Goal: Use online tool/utility: Utilize a website feature to perform a specific function

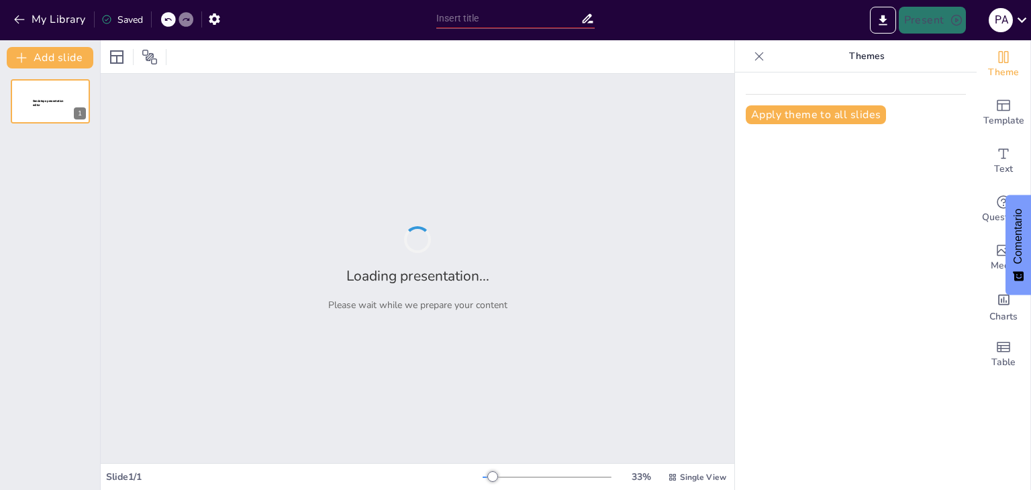
type input "El Tratado Libre Comercio y su Influencia en las Relaciones Internacionales"
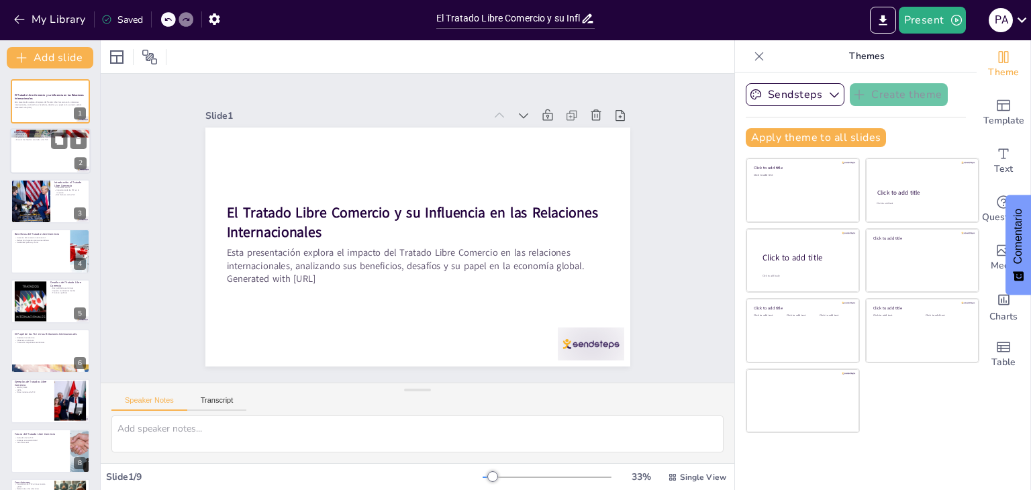
click at [35, 162] on div at bounding box center [50, 152] width 81 height 46
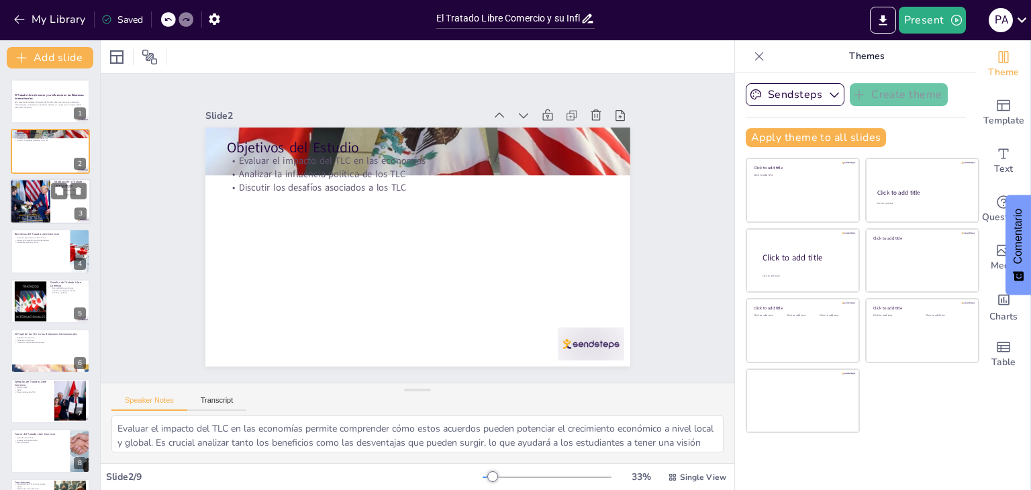
click at [75, 205] on div at bounding box center [50, 201] width 81 height 46
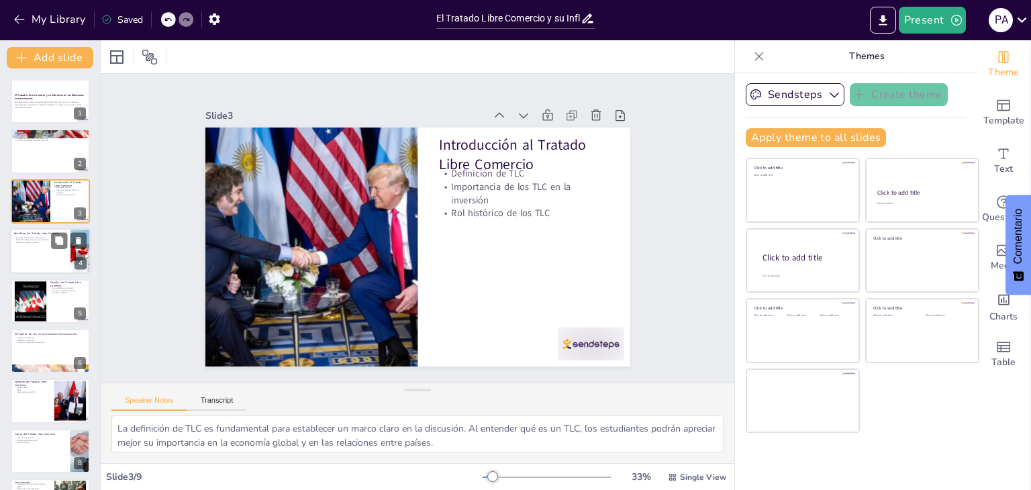
click at [20, 252] on div at bounding box center [50, 251] width 81 height 46
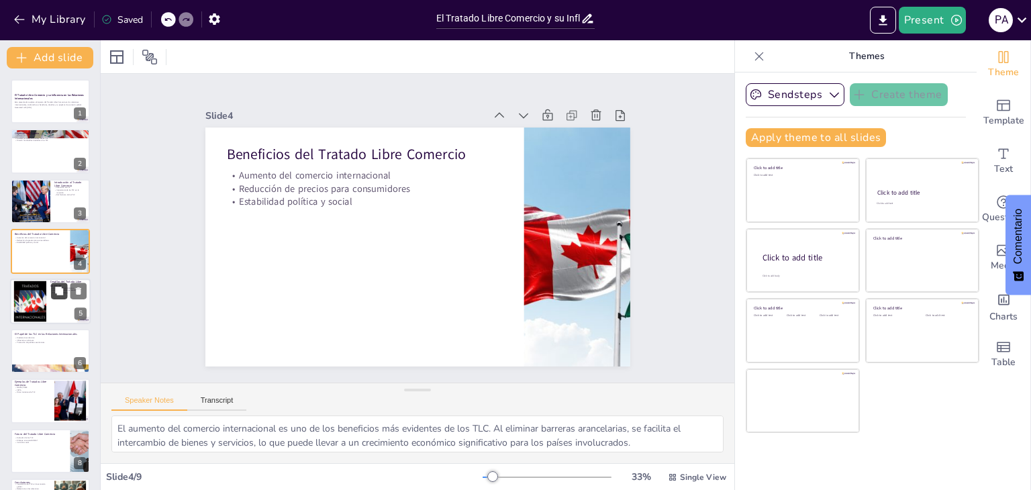
click at [62, 296] on button at bounding box center [59, 290] width 16 height 16
type textarea "Las desigualdades económicas son un desafío crítico que los TLC pueden exacerba…"
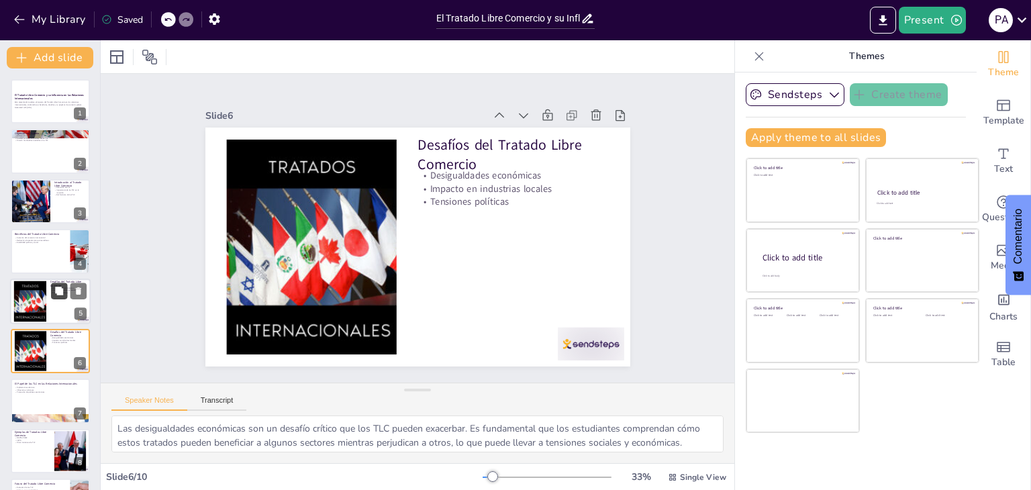
scroll to position [72, 0]
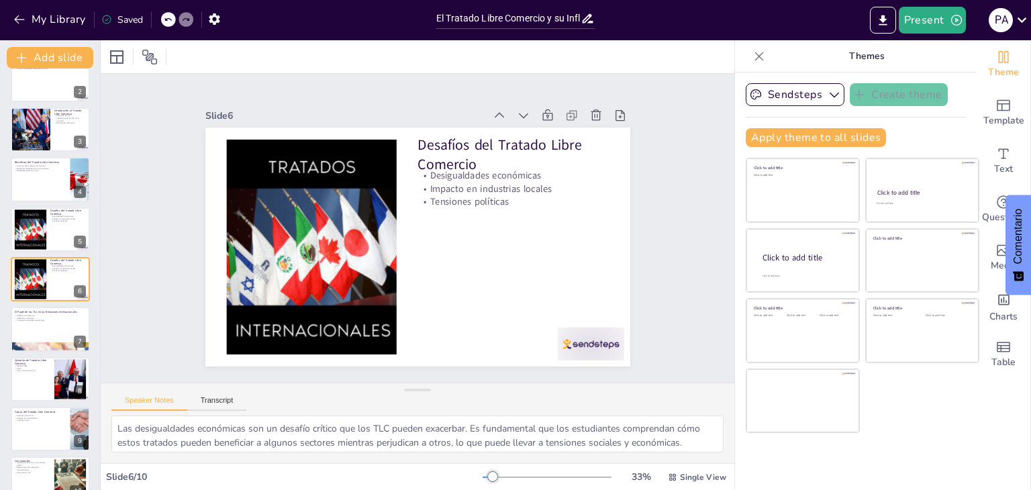
click at [588, 21] on icon at bounding box center [587, 18] width 14 height 14
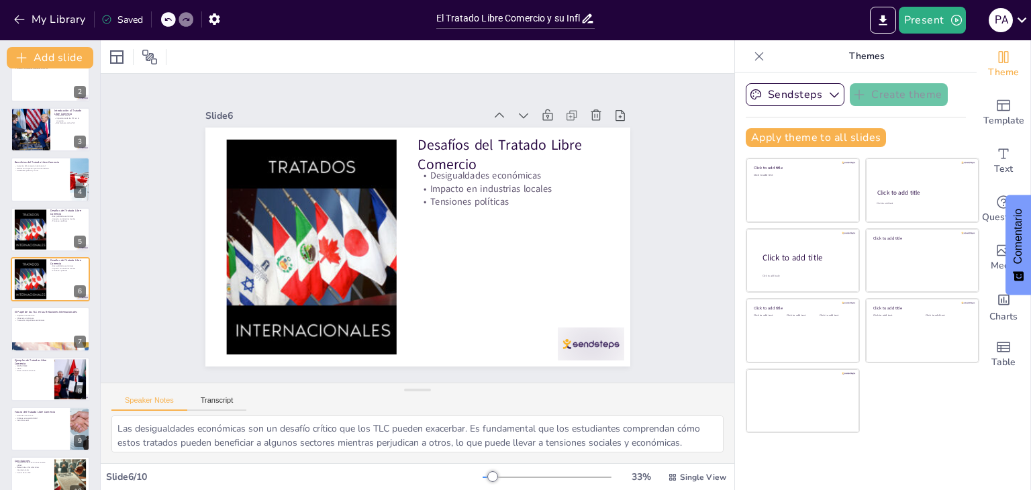
click at [588, 21] on icon at bounding box center [587, 18] width 14 height 14
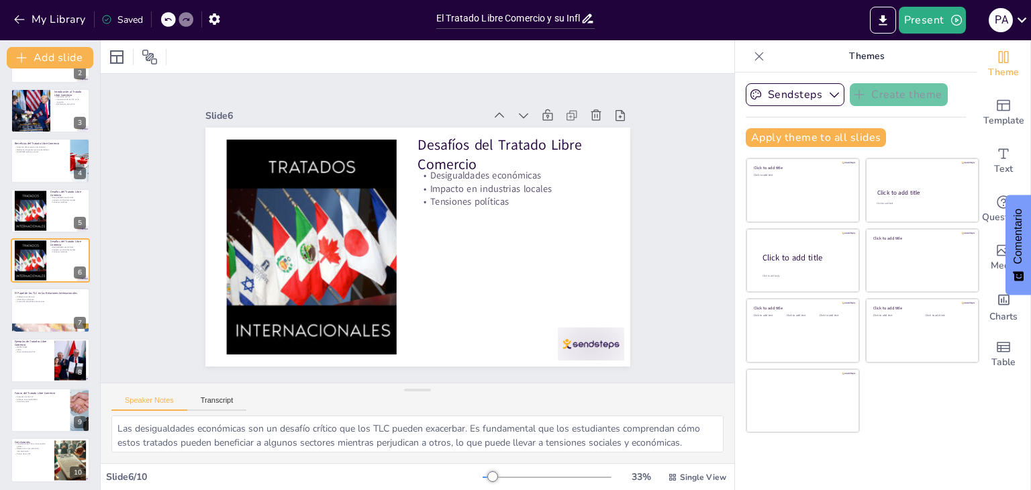
scroll to position [94, 0]
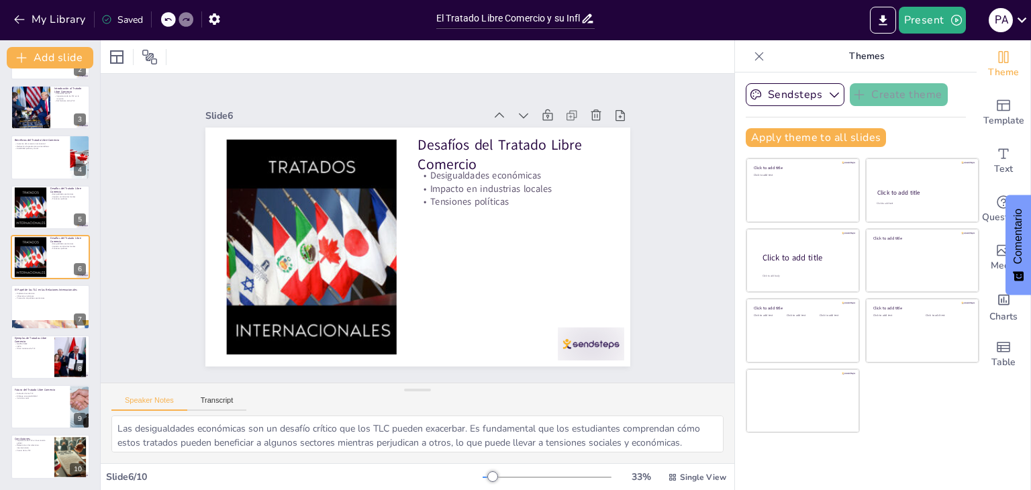
click at [587, 18] on icon at bounding box center [587, 18] width 14 height 14
click at [529, 22] on input "El Tratado Libre Comercio y su Influencia en las Relaciones Internacionales" at bounding box center [508, 18] width 144 height 19
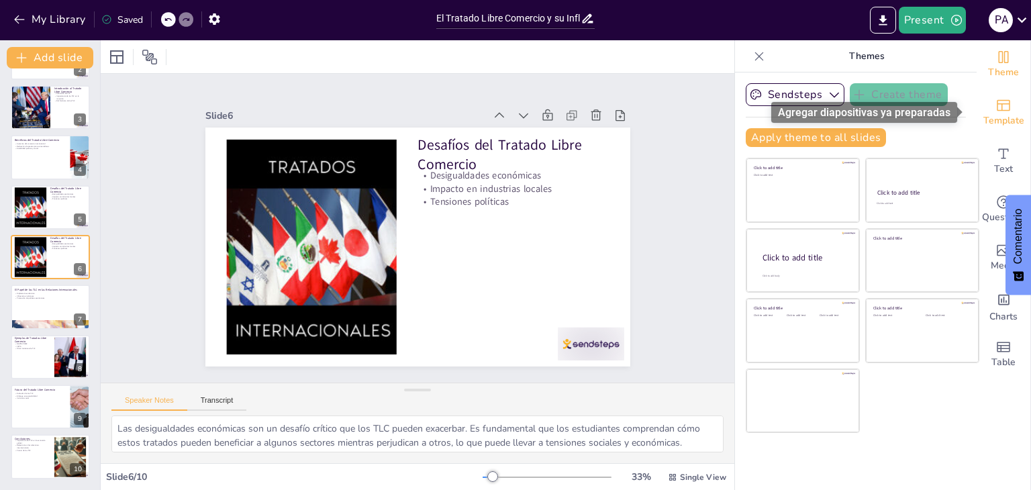
click at [997, 121] on span "Template" at bounding box center [1003, 120] width 41 height 15
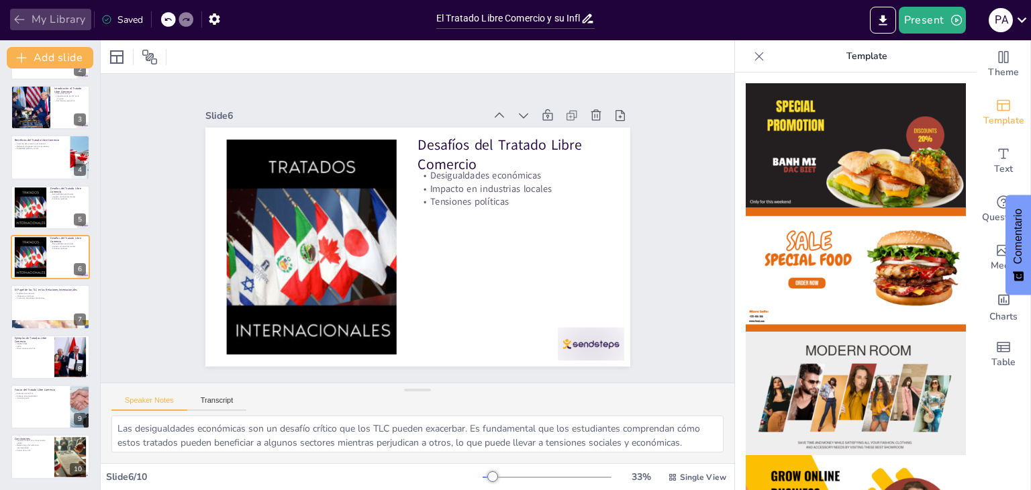
click at [19, 22] on icon "button" at bounding box center [19, 19] width 13 height 13
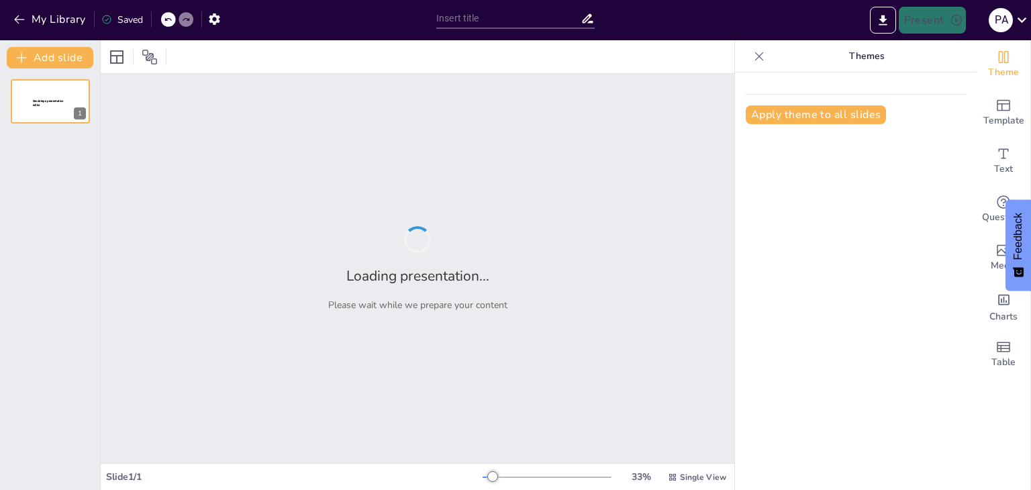
type input "TLC Perú: Estrategias y Resultados de Acuerdos Comerciales Clave"
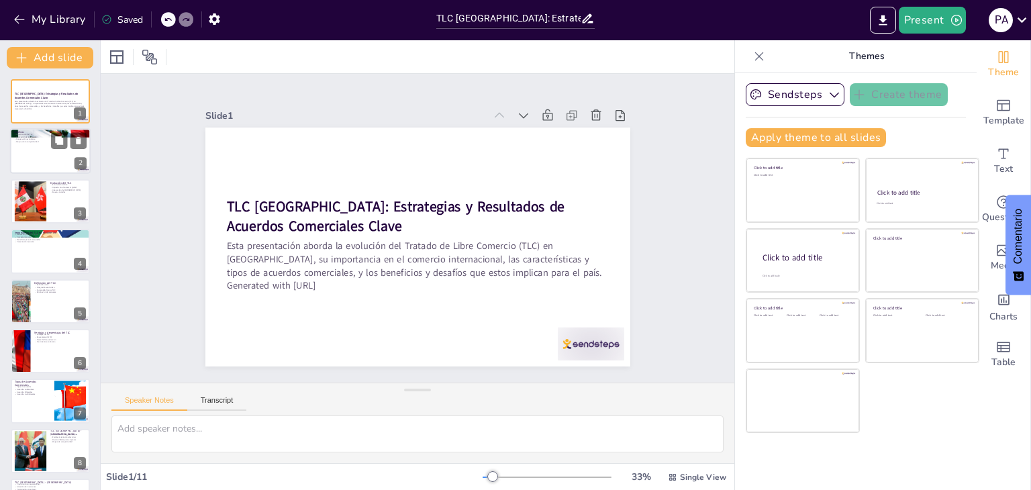
click at [40, 146] on div at bounding box center [50, 152] width 81 height 46
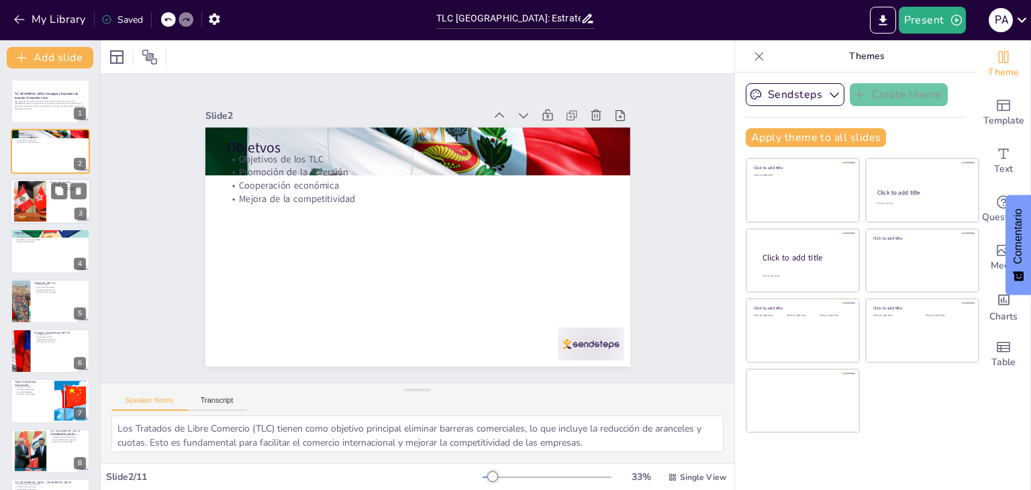
click at [48, 185] on div at bounding box center [50, 201] width 81 height 46
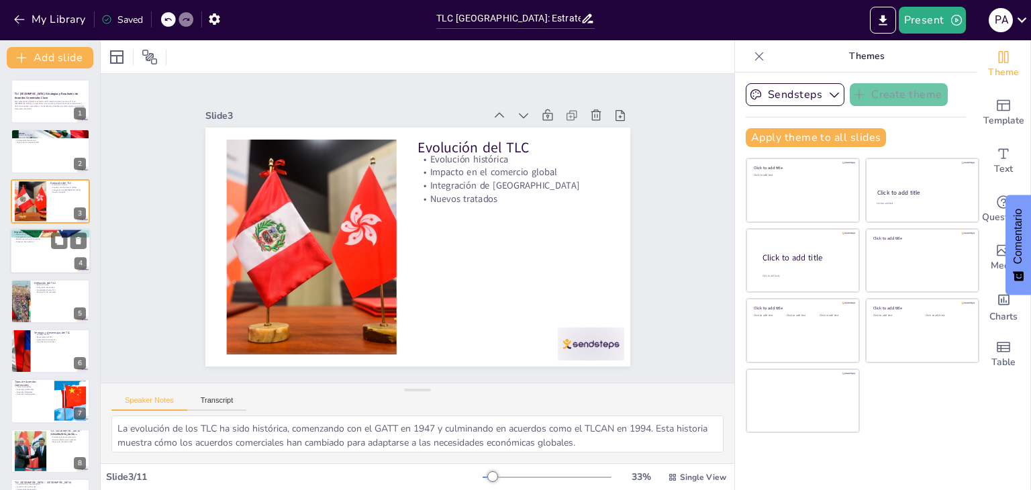
click at [24, 249] on div at bounding box center [50, 251] width 81 height 46
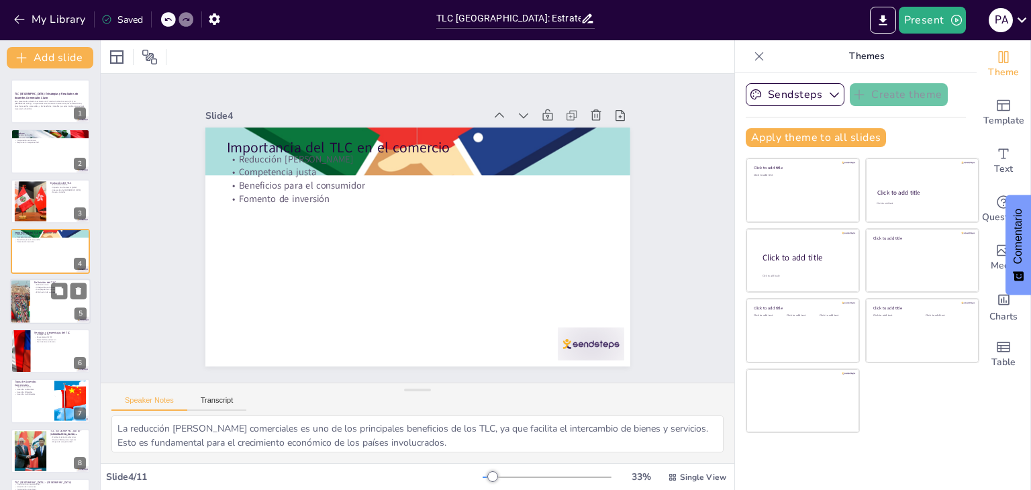
click at [34, 309] on div at bounding box center [50, 301] width 81 height 46
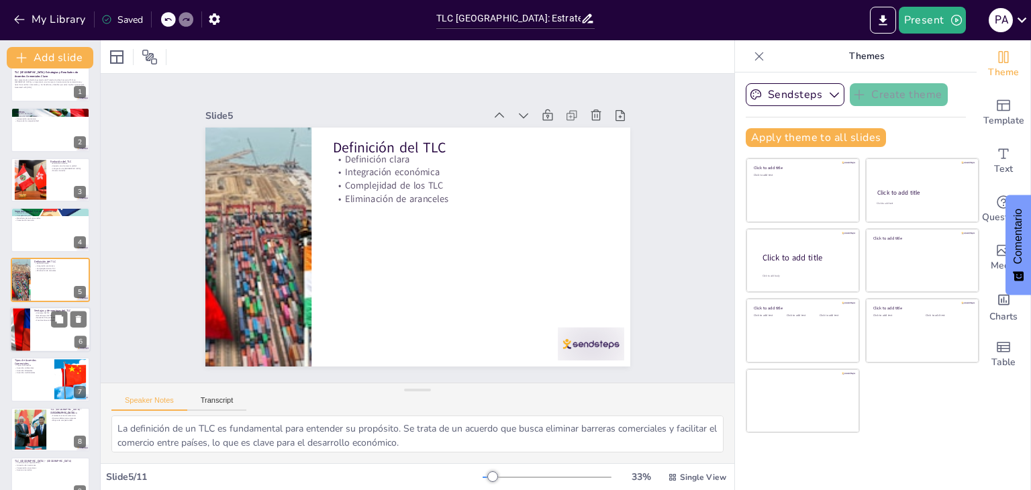
scroll to position [144, 0]
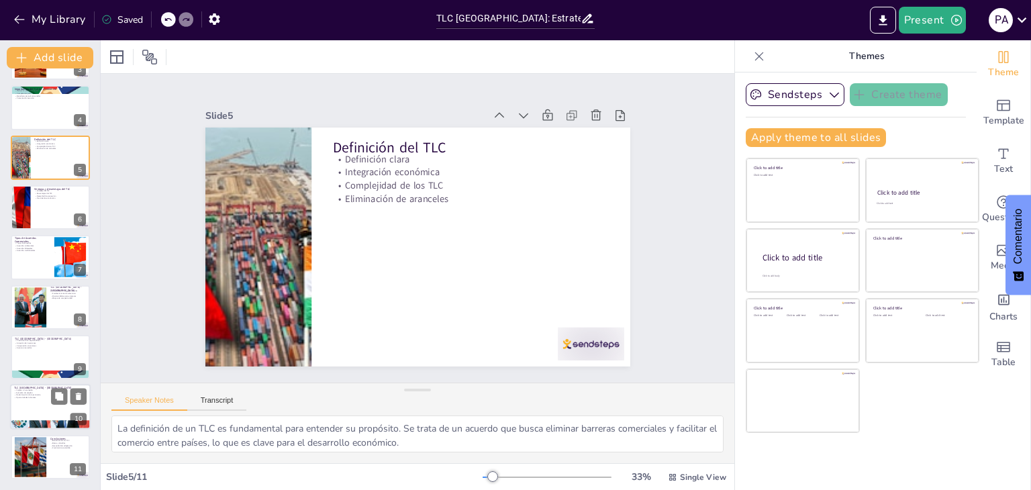
click at [32, 402] on div at bounding box center [50, 407] width 81 height 46
type textarea "El ingreso sin aranceles al mercado estadounidense ha sido un beneficio clave d…"
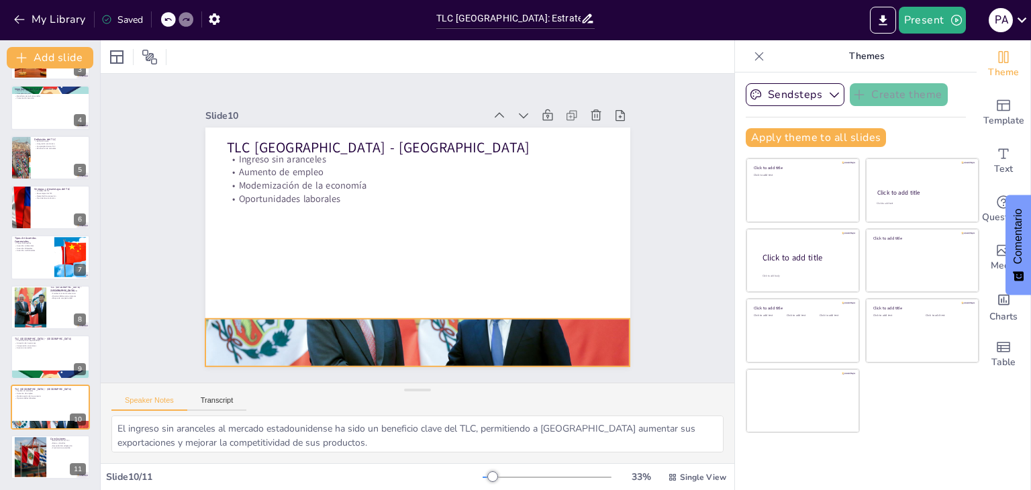
click at [341, 335] on div at bounding box center [360, 327] width 511 height 460
click at [584, 19] on icon at bounding box center [587, 18] width 11 height 9
click at [121, 17] on div "Saved" at bounding box center [122, 19] width 42 height 13
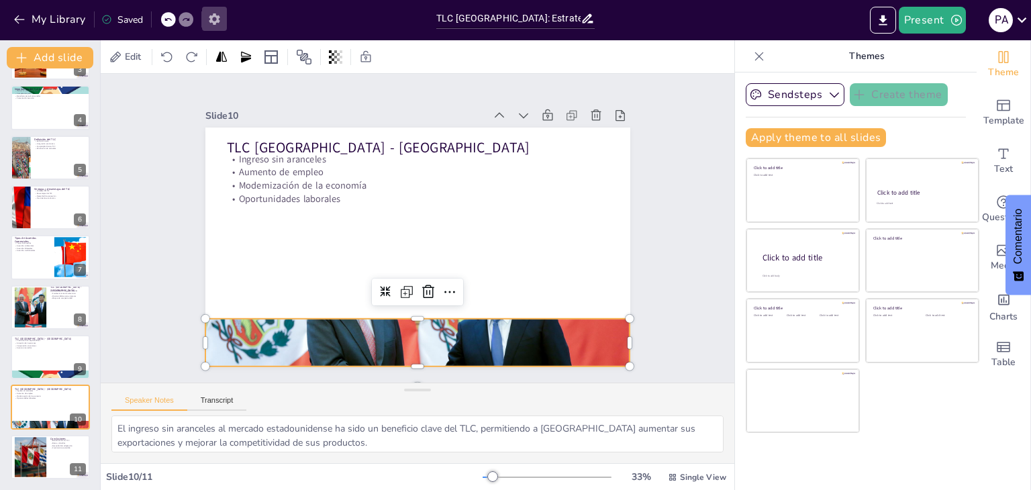
click at [218, 15] on icon "button" at bounding box center [214, 18] width 11 height 11
click at [213, 19] on icon "button" at bounding box center [214, 19] width 14 height 14
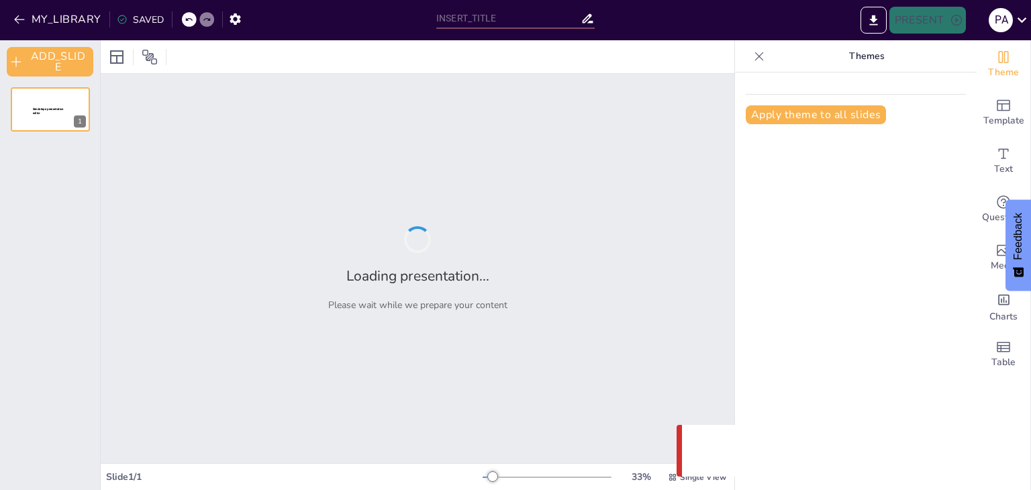
type input "TLC [GEOGRAPHIC_DATA]: Estrategias y Resultados de Acuerdos Comerciales Clave"
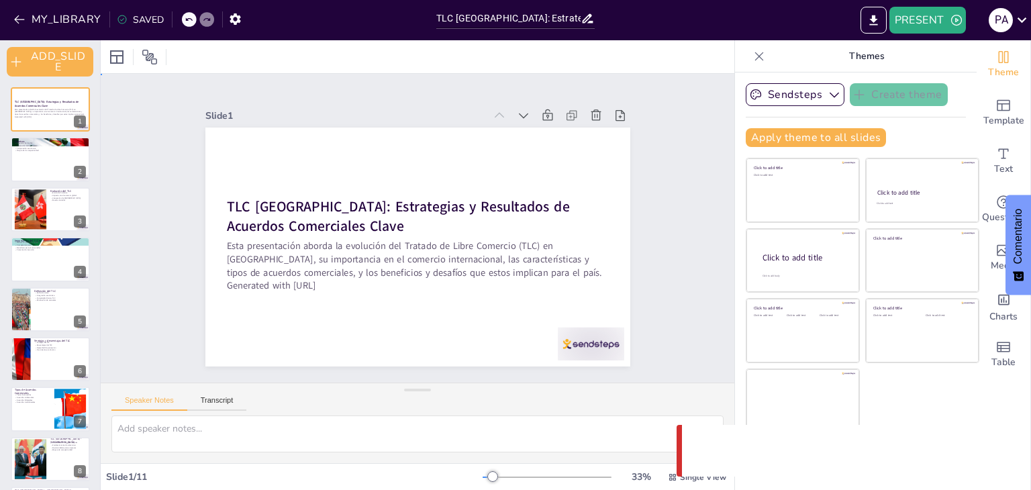
click at [634, 148] on div "Slide 1 TLC [GEOGRAPHIC_DATA]: Estrategias y Resultados de Acuerdos Comerciales…" at bounding box center [417, 229] width 433 height 684
click at [124, 60] on span "Edit" at bounding box center [132, 56] width 21 height 13
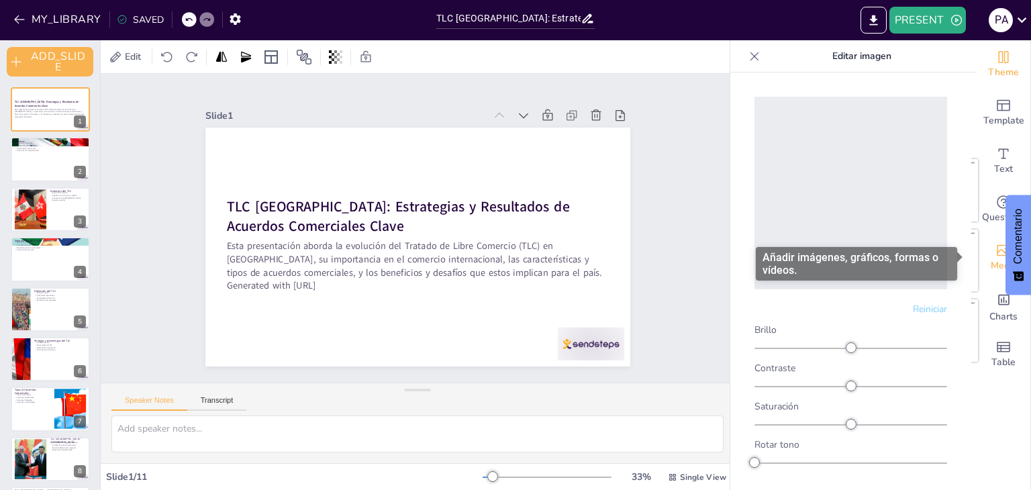
click at [976, 258] on div "Media" at bounding box center [1003, 257] width 54 height 48
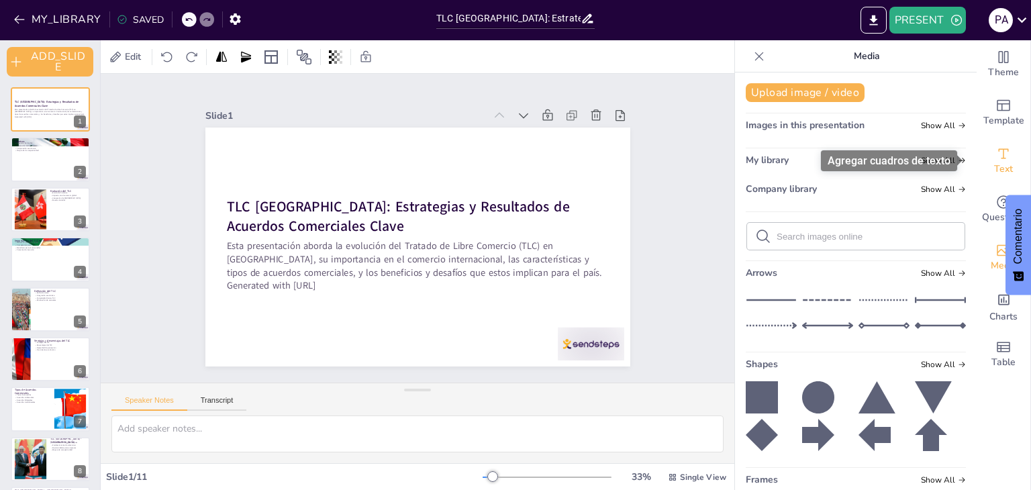
click at [981, 175] on div "Text" at bounding box center [1003, 161] width 54 height 48
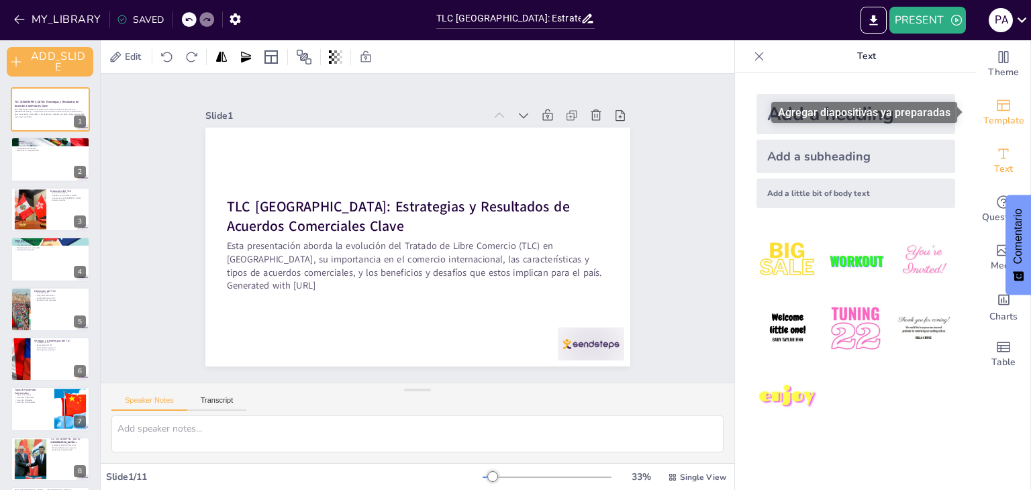
click at [985, 122] on span "Template" at bounding box center [1003, 120] width 41 height 15
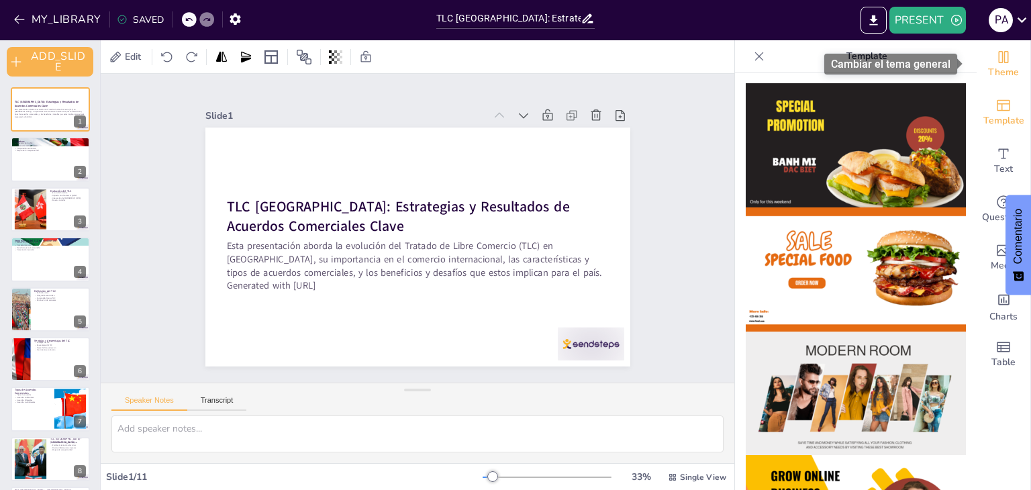
click at [988, 66] on span "Theme" at bounding box center [1003, 72] width 31 height 15
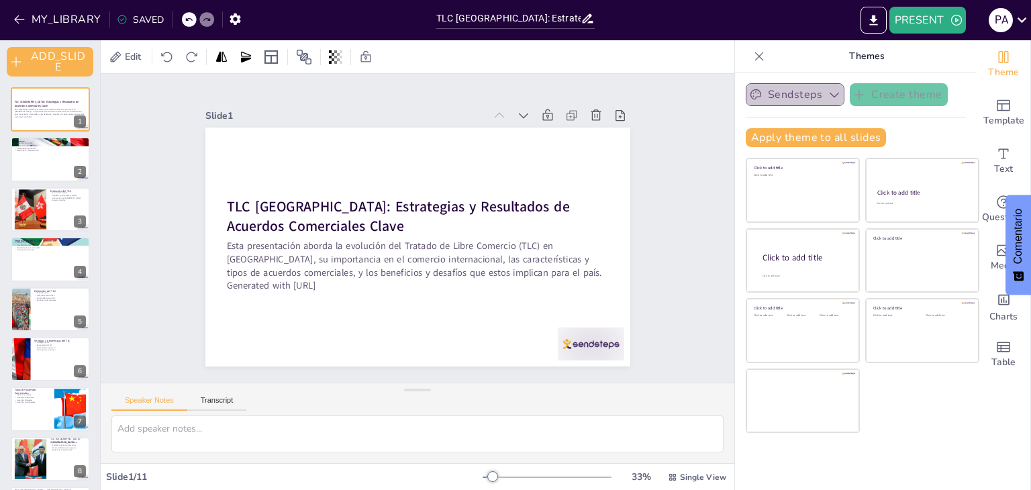
click at [827, 97] on icon "button" at bounding box center [833, 94] width 13 height 13
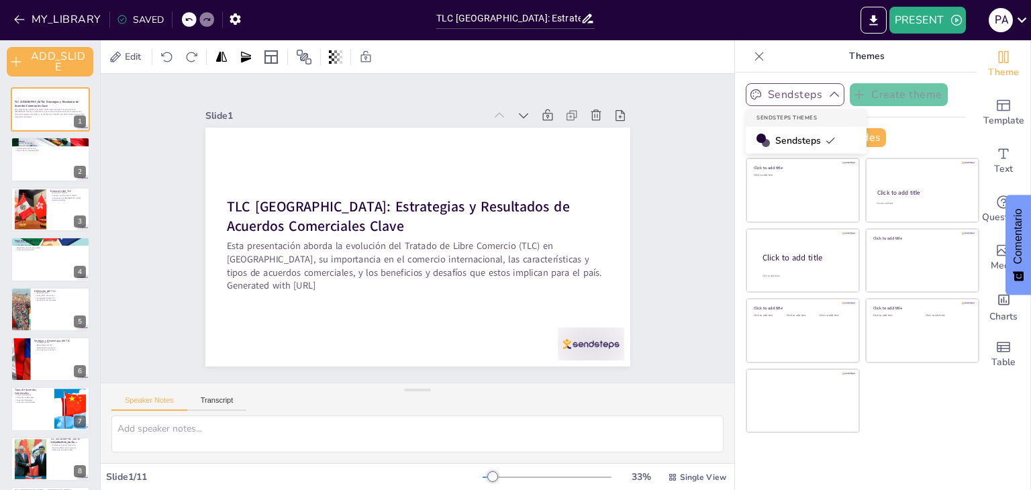
click at [786, 148] on div "Sendsteps" at bounding box center [805, 140] width 121 height 27
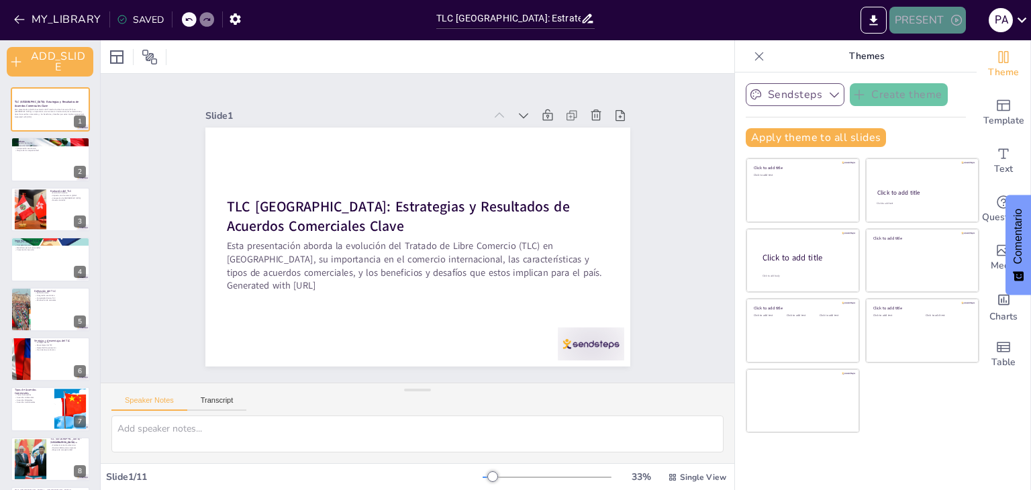
click at [927, 22] on button "PRESENT" at bounding box center [927, 20] width 76 height 27
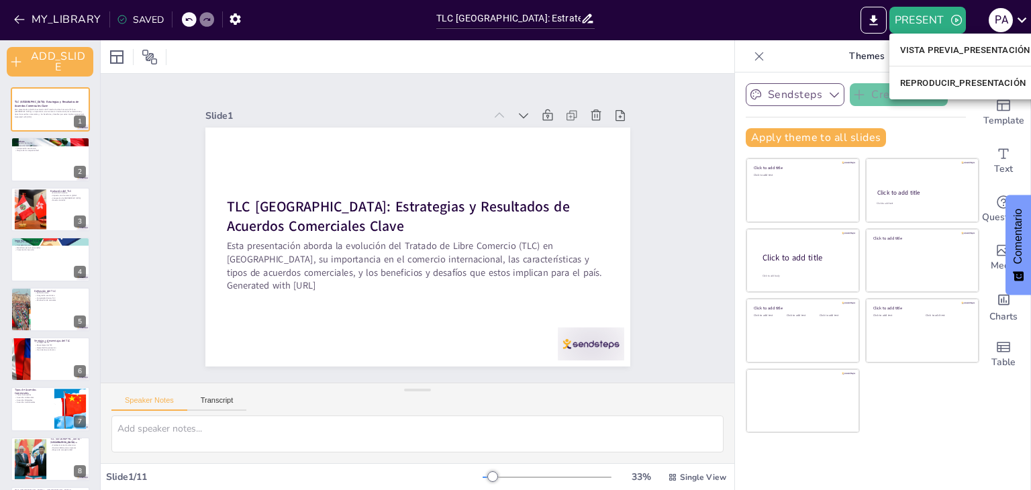
click at [40, 60] on div at bounding box center [515, 245] width 1031 height 490
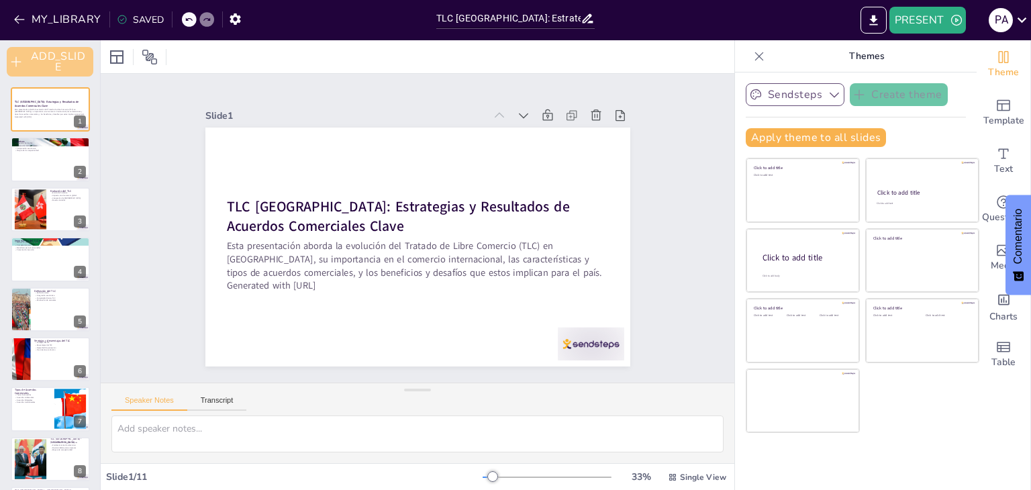
click at [40, 60] on button "ADD_SLIDE" at bounding box center [50, 62] width 87 height 30
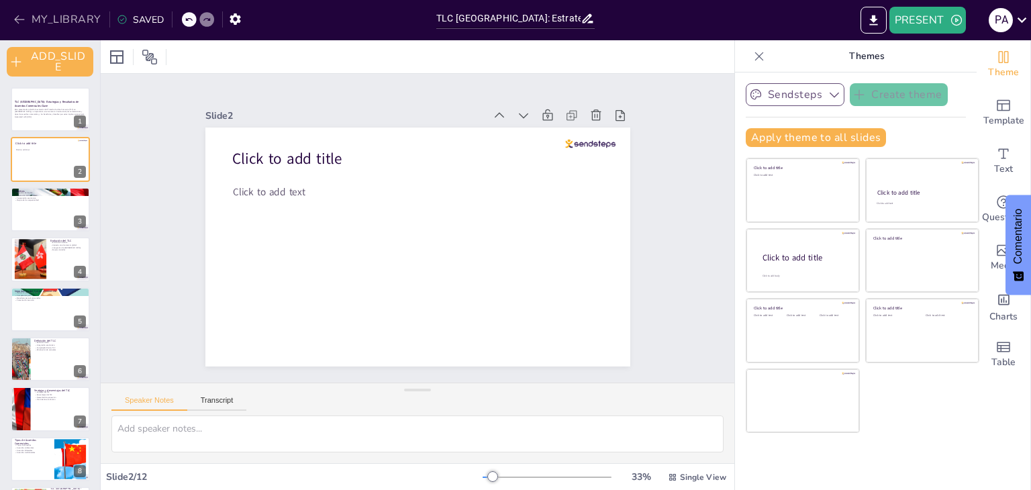
drag, startPoint x: 40, startPoint y: 60, endPoint x: 18, endPoint y: 26, distance: 40.4
click at [18, 26] on div "MY_LIBRARY SAVED TLC [GEOGRAPHIC_DATA]: Estrategias y Resultados de Acuerdos Co…" at bounding box center [515, 245] width 1031 height 490
click at [18, 26] on button "MY_LIBRARY" at bounding box center [58, 19] width 97 height 21
